Goal: Task Accomplishment & Management: Manage account settings

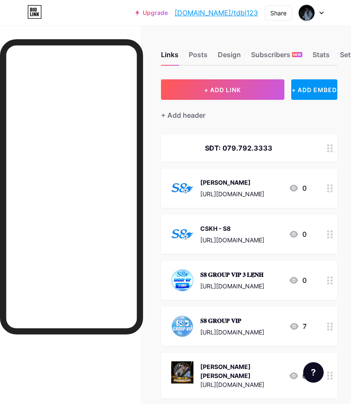
click at [316, 12] on div at bounding box center [311, 12] width 25 height 15
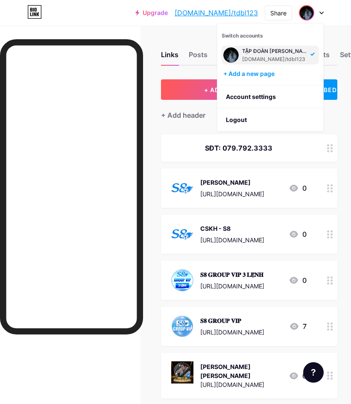
click at [277, 53] on div "TẬP ĐOÀN [PERSON_NAME]" at bounding box center [275, 51] width 66 height 7
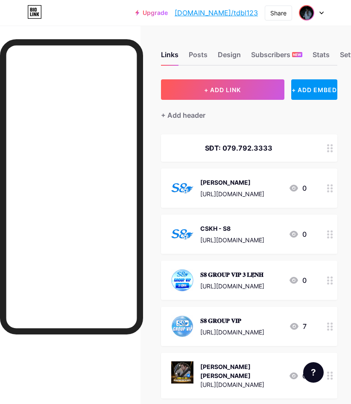
click at [303, 11] on img at bounding box center [307, 13] width 14 height 14
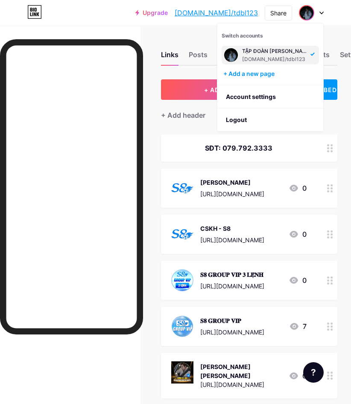
click at [232, 58] on img at bounding box center [231, 55] width 14 height 14
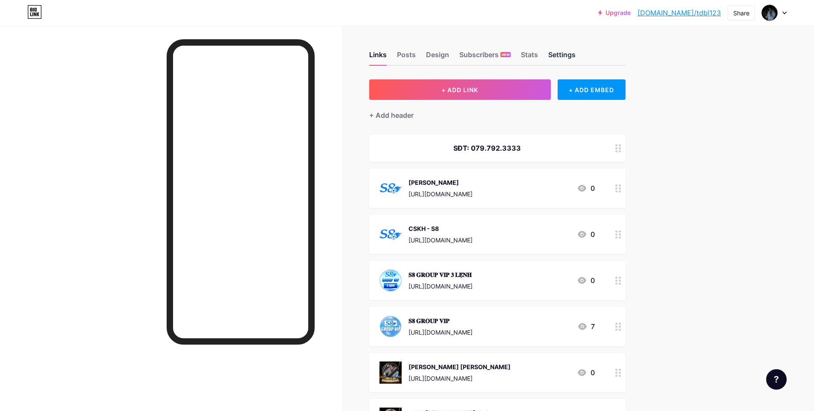
click at [351, 59] on div "Settings" at bounding box center [561, 57] width 27 height 15
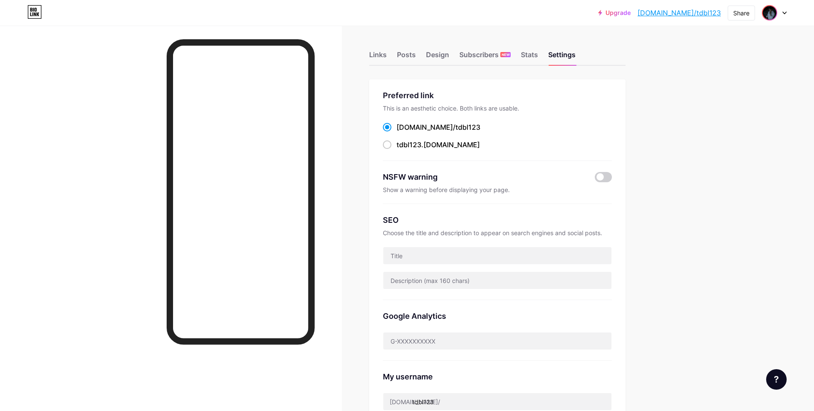
click at [351, 13] on img at bounding box center [769, 13] width 14 height 14
click at [351, 56] on div "Links Posts Design Subscribers NEW Stats Settings" at bounding box center [497, 51] width 256 height 30
click at [351, 61] on div "Settings" at bounding box center [561, 57] width 27 height 15
click at [351, 60] on div "Settings" at bounding box center [561, 57] width 27 height 15
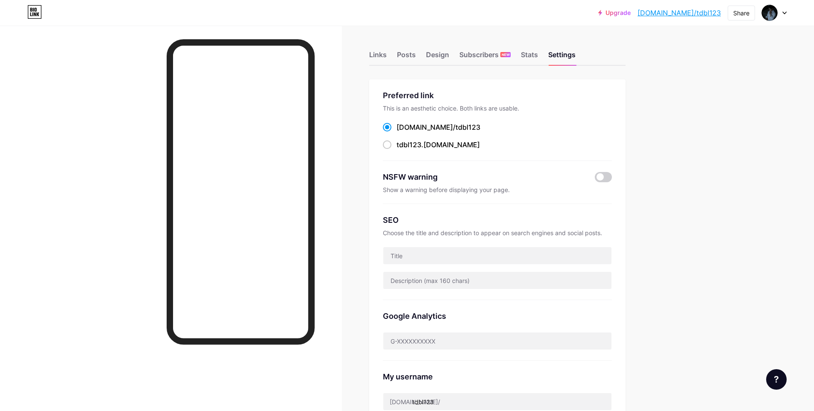
click at [351, 104] on div "Links Posts Design Subscribers NEW Stats Settings Preferred link This is an aes…" at bounding box center [330, 347] width 661 height 643
click at [351, 56] on div "Settings" at bounding box center [561, 57] width 27 height 15
click at [351, 10] on link "[DOMAIN_NAME]/tdbl123" at bounding box center [678, 13] width 83 height 10
click at [351, 75] on div "Links Posts Design Subscribers NEW Stats Settings Preferred link This is an aes…" at bounding box center [330, 347] width 661 height 643
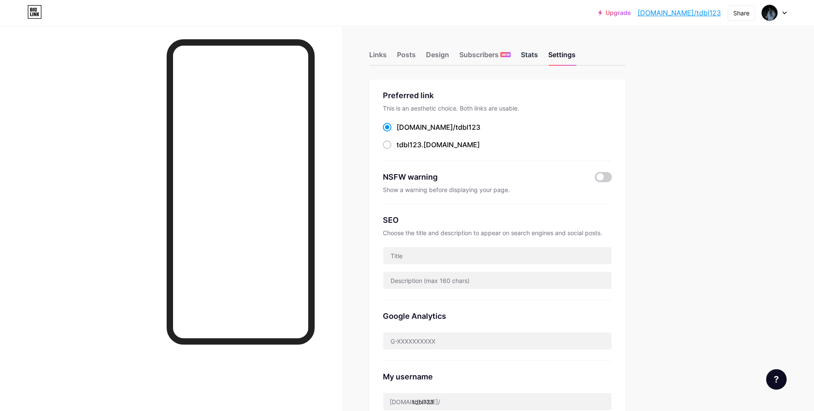
click at [351, 55] on div "Stats" at bounding box center [529, 57] width 17 height 15
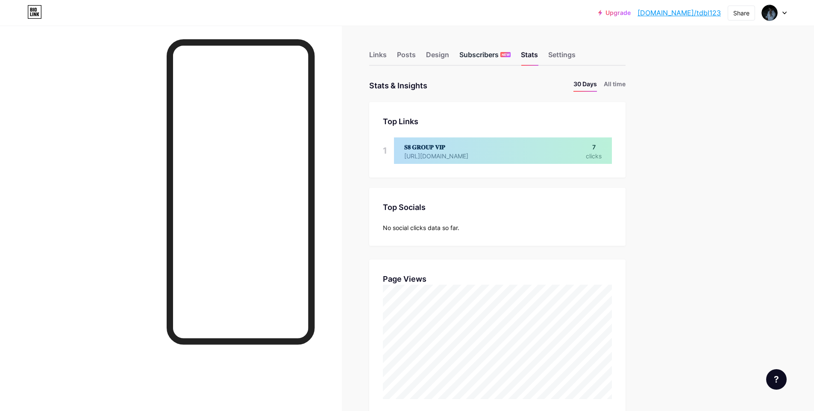
click at [351, 58] on div "Subscribers NEW" at bounding box center [484, 57] width 51 height 15
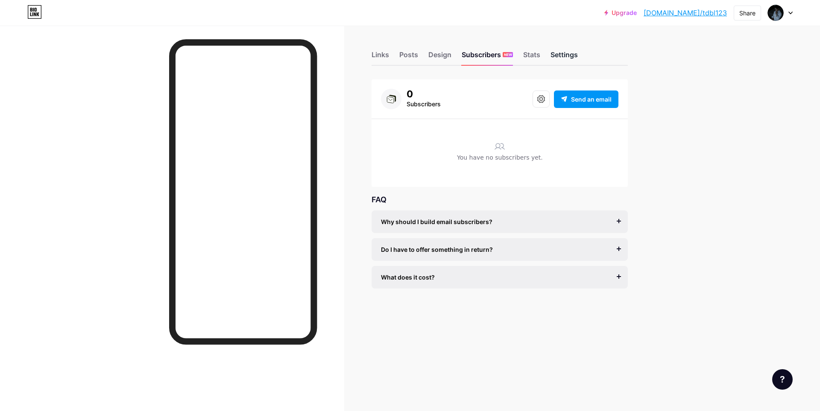
drag, startPoint x: 560, startPoint y: 52, endPoint x: 571, endPoint y: 69, distance: 20.4
click at [351, 53] on div "Settings" at bounding box center [564, 57] width 27 height 15
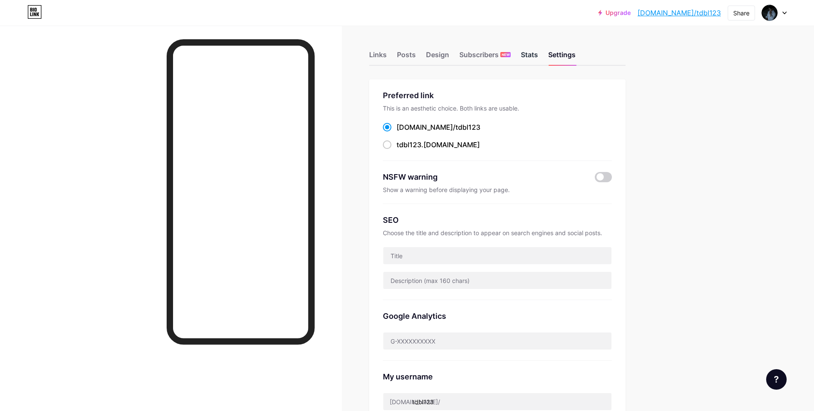
click at [351, 58] on div "Stats" at bounding box center [529, 57] width 17 height 15
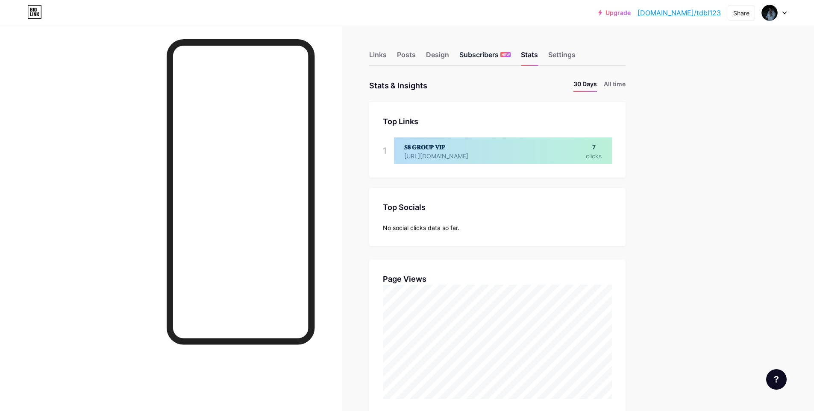
scroll to position [411, 814]
click at [351, 62] on div "Subscribers NEW" at bounding box center [484, 57] width 51 height 15
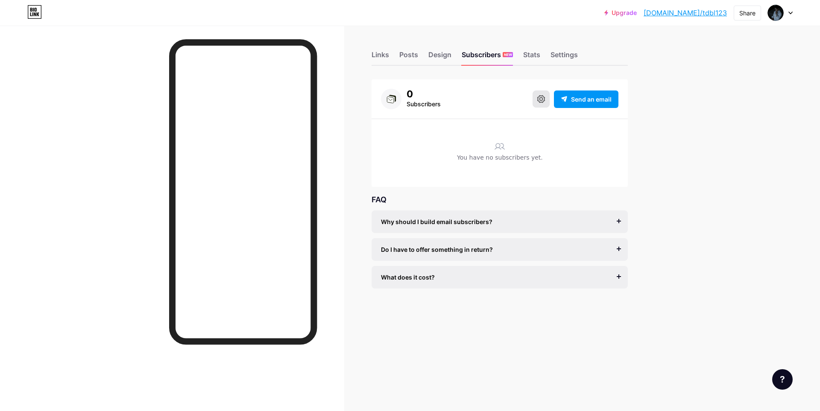
click at [351, 100] on button at bounding box center [541, 99] width 17 height 17
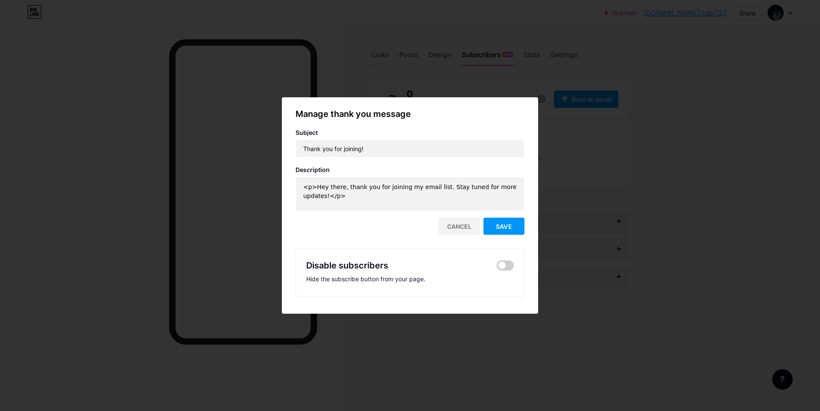
click at [351, 183] on div at bounding box center [410, 205] width 820 height 411
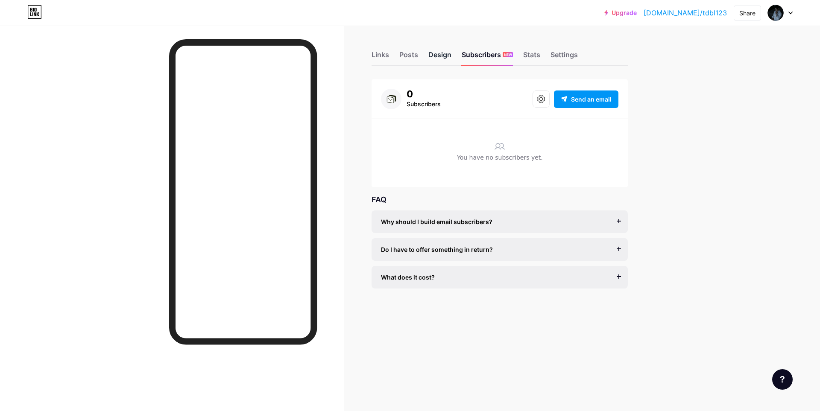
click at [351, 61] on div "Design" at bounding box center [439, 57] width 23 height 15
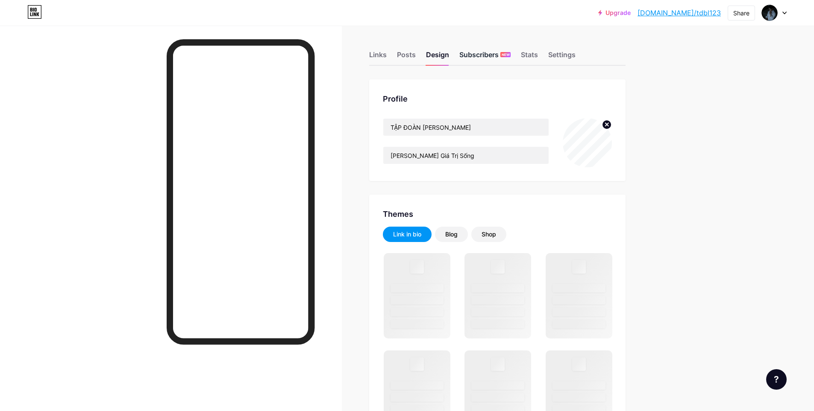
click at [351, 60] on div "Subscribers NEW" at bounding box center [484, 57] width 51 height 15
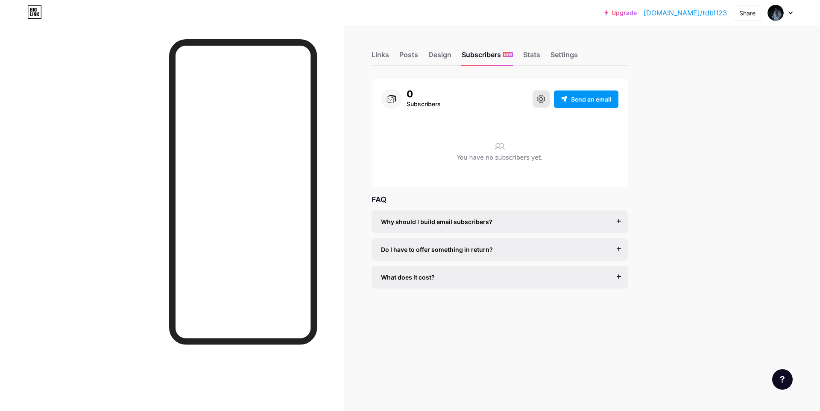
click at [351, 101] on icon at bounding box center [541, 99] width 8 height 8
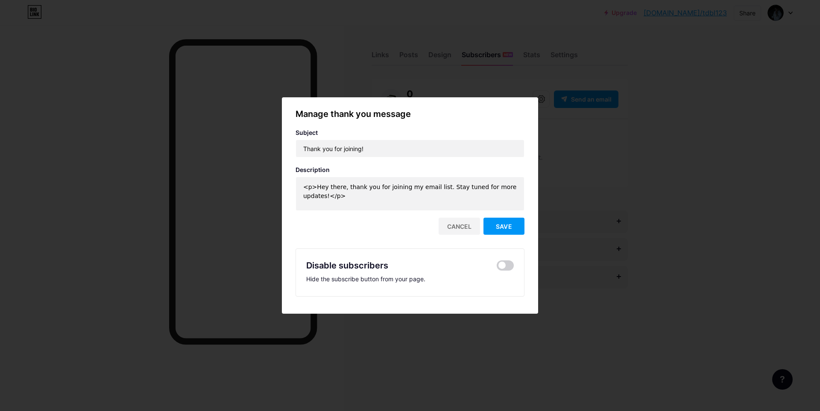
drag, startPoint x: 455, startPoint y: 233, endPoint x: 469, endPoint y: 231, distance: 13.8
click at [351, 232] on div "Cancel" at bounding box center [459, 226] width 41 height 17
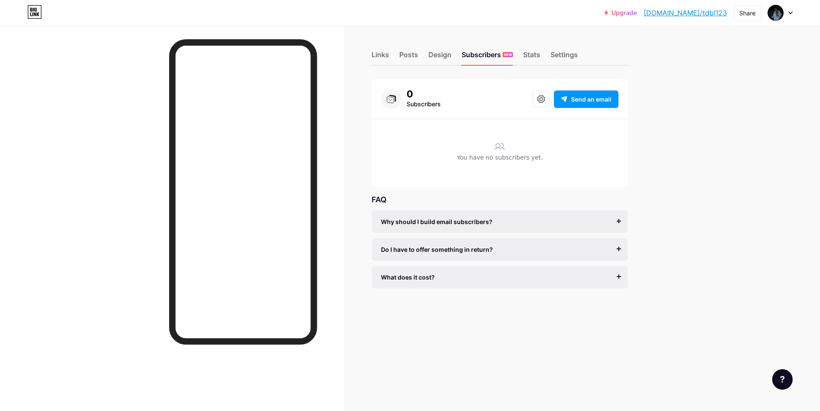
click at [351, 51] on div "Links Posts Design Subscribers NEW Stats Settings" at bounding box center [500, 51] width 256 height 30
click at [351, 57] on div "Design" at bounding box center [439, 57] width 23 height 15
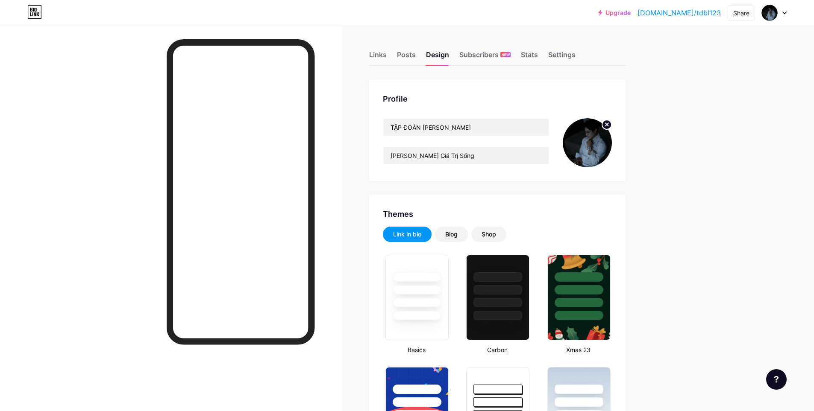
click at [351, 61] on div "Links Posts Design Subscribers NEW Stats Settings" at bounding box center [497, 51] width 256 height 30
click at [351, 56] on div "Posts" at bounding box center [406, 57] width 19 height 15
click at [351, 56] on div "Links" at bounding box center [378, 57] width 18 height 15
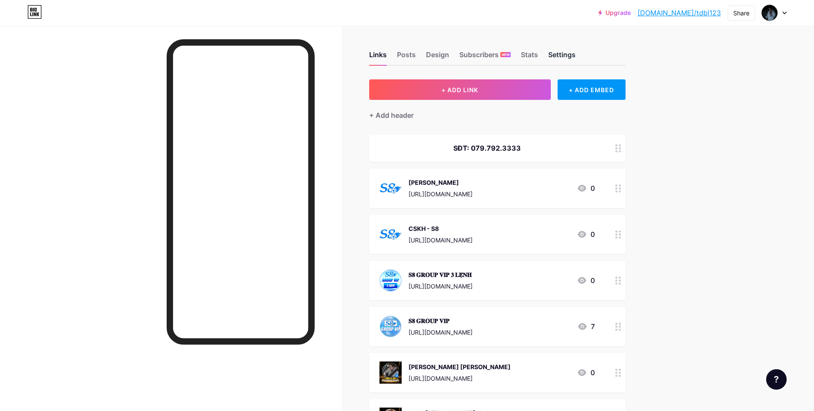
click at [351, 53] on div "Settings" at bounding box center [561, 57] width 27 height 15
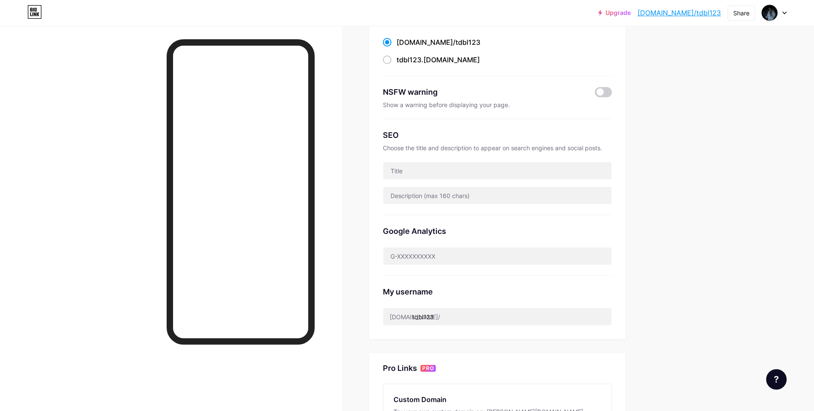
scroll to position [171, 0]
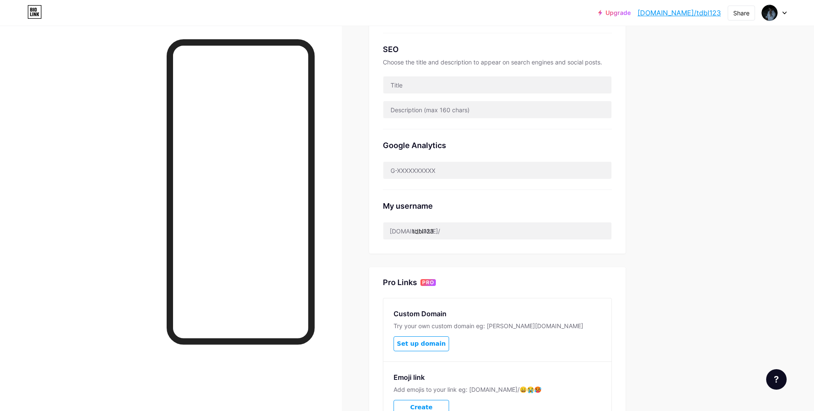
drag, startPoint x: 493, startPoint y: 248, endPoint x: 486, endPoint y: 246, distance: 7.0
click at [351, 248] on div "Preferred link This is an aesthetic choice. Both links are usable. bio.link/ td…" at bounding box center [497, 81] width 256 height 345
click at [351, 234] on input "tdbl123" at bounding box center [497, 231] width 228 height 17
click at [351, 249] on div "Preferred link This is an aesthetic choice. Both links are usable. bio.link/ td…" at bounding box center [497, 81] width 256 height 345
click at [351, 200] on div "My username" at bounding box center [497, 206] width 229 height 12
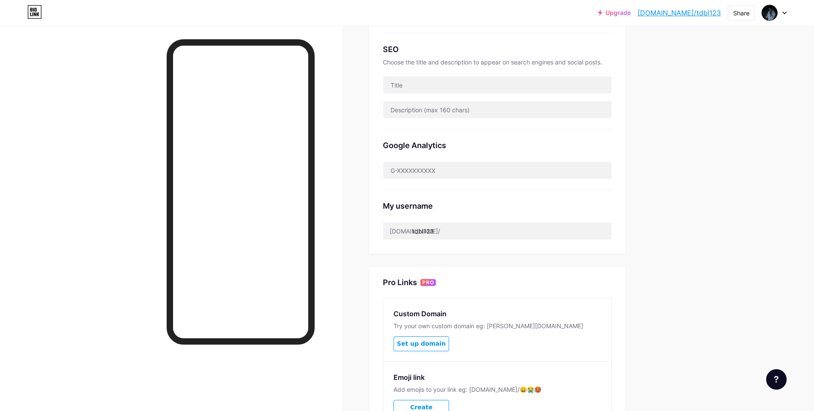
click at [351, 384] on div at bounding box center [776, 379] width 21 height 21
click at [351, 306] on link at bounding box center [733, 307] width 107 height 19
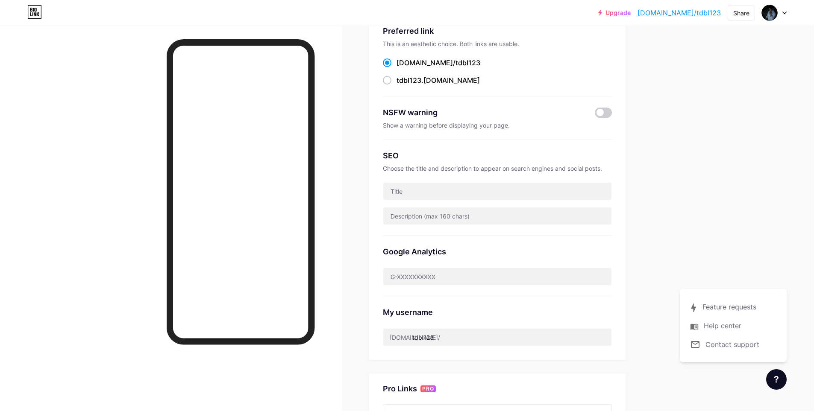
scroll to position [0, 0]
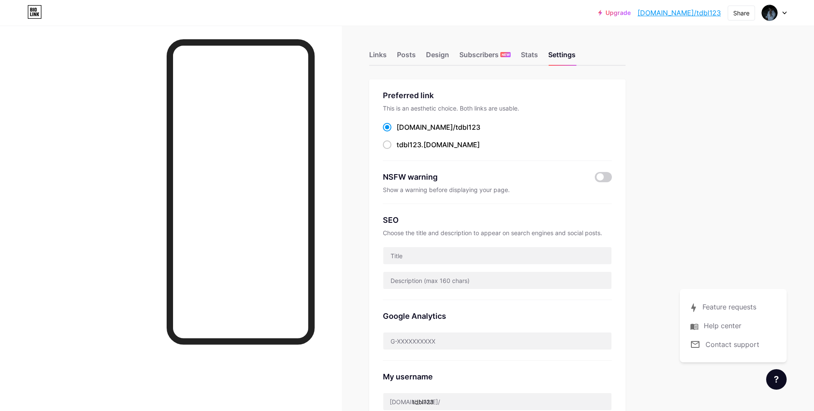
click at [351, 41] on div "Links Posts Design Subscribers NEW Stats Settings" at bounding box center [497, 51] width 256 height 30
drag, startPoint x: 375, startPoint y: 51, endPoint x: 384, endPoint y: 65, distance: 16.7
click at [351, 53] on div "Links" at bounding box center [378, 57] width 18 height 15
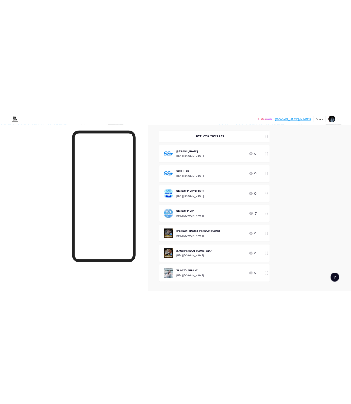
scroll to position [114, 0]
